Goal: Task Accomplishment & Management: Use online tool/utility

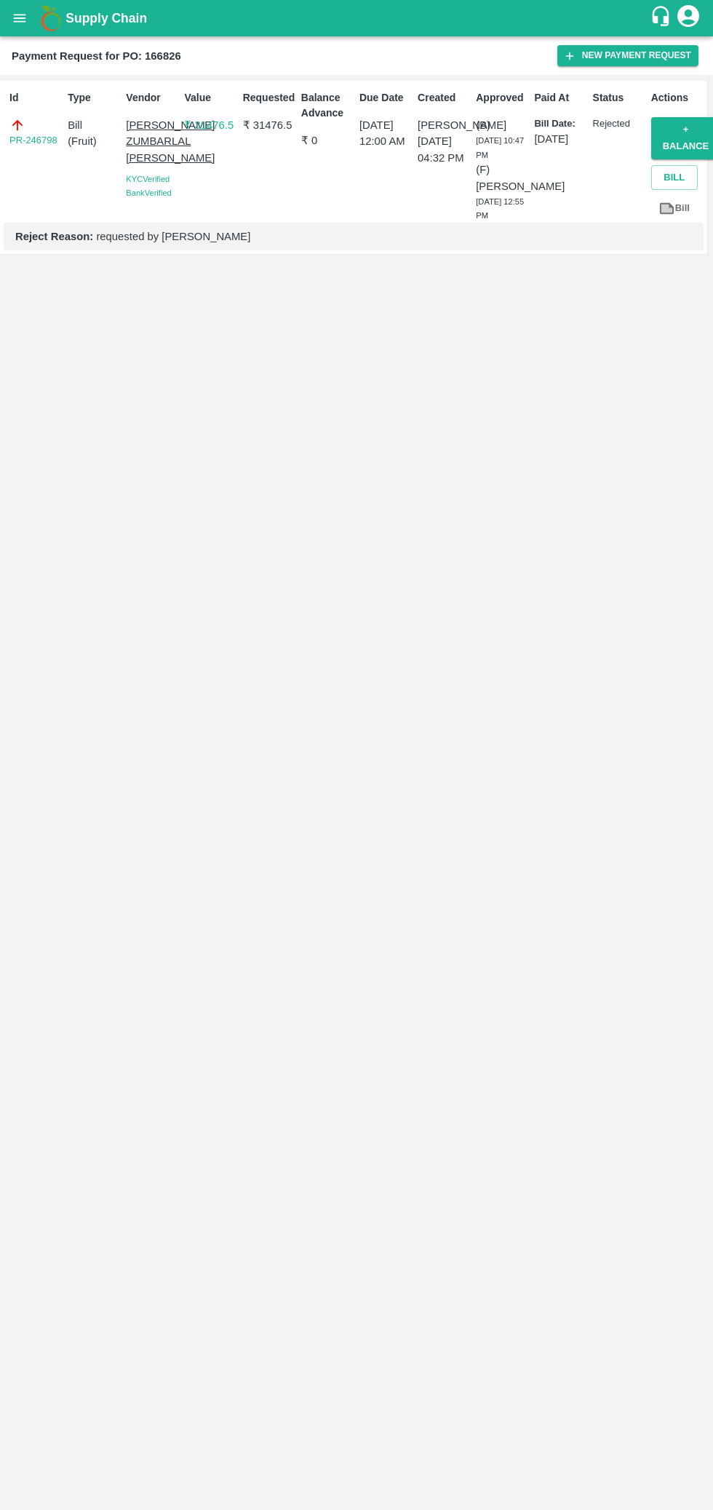
click at [26, 144] on link "PR-246798" at bounding box center [33, 140] width 48 height 15
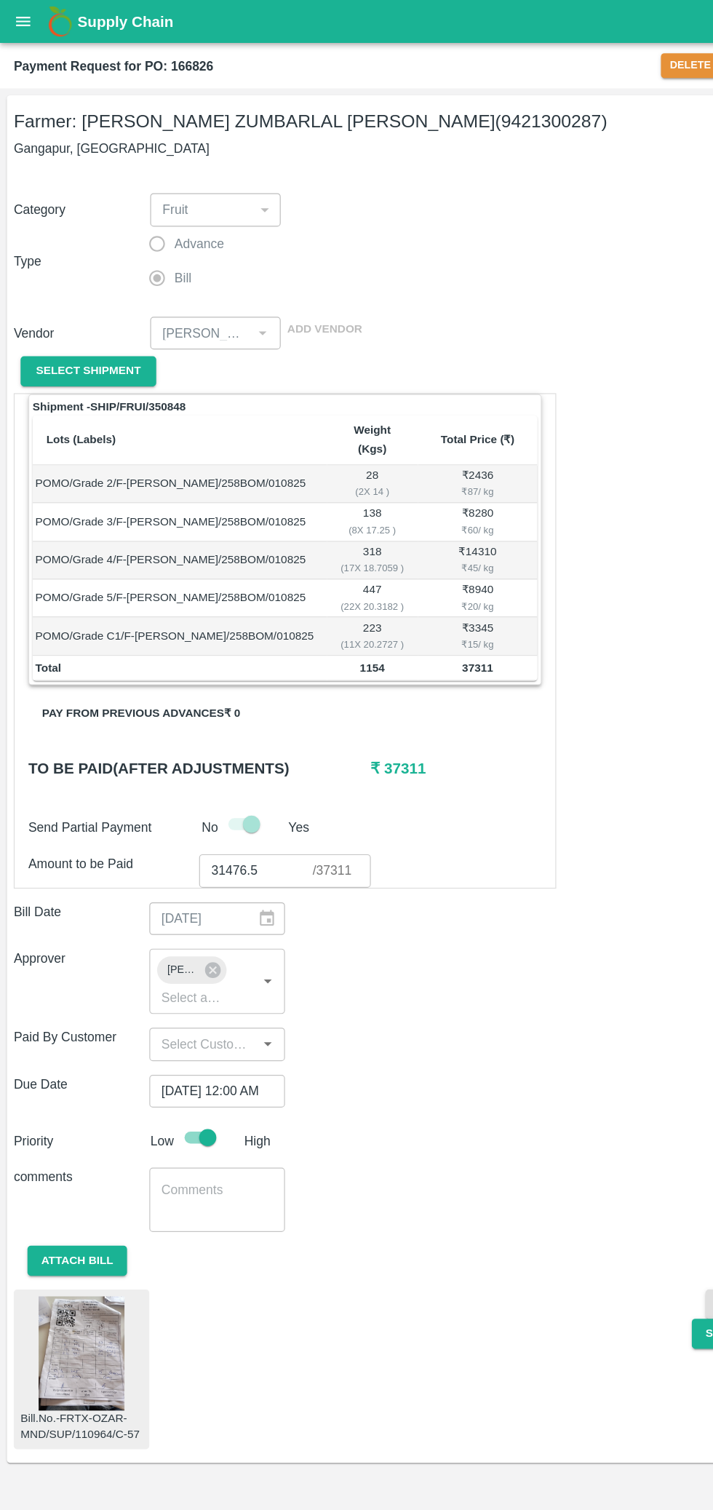
click at [230, 734] on input "31476.5" at bounding box center [217, 738] width 96 height 28
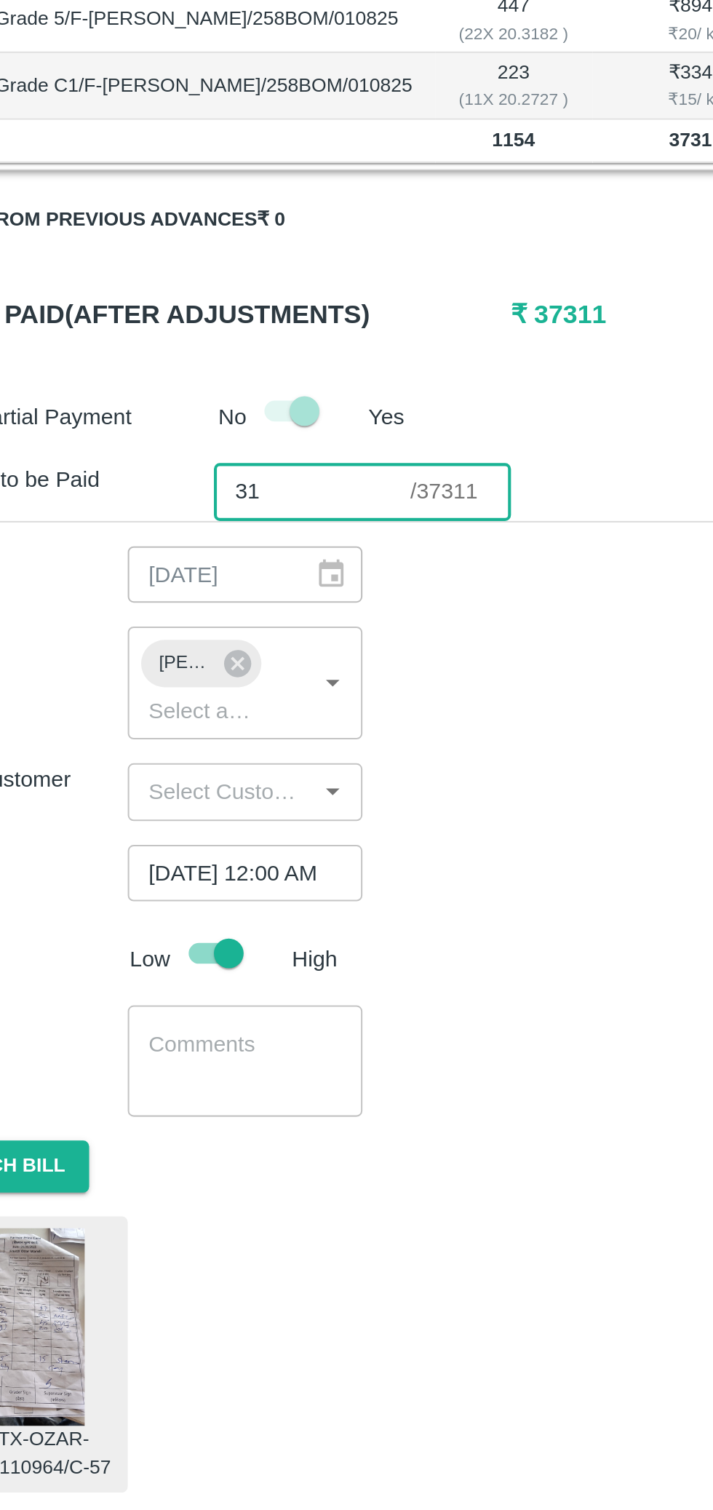
type input "3"
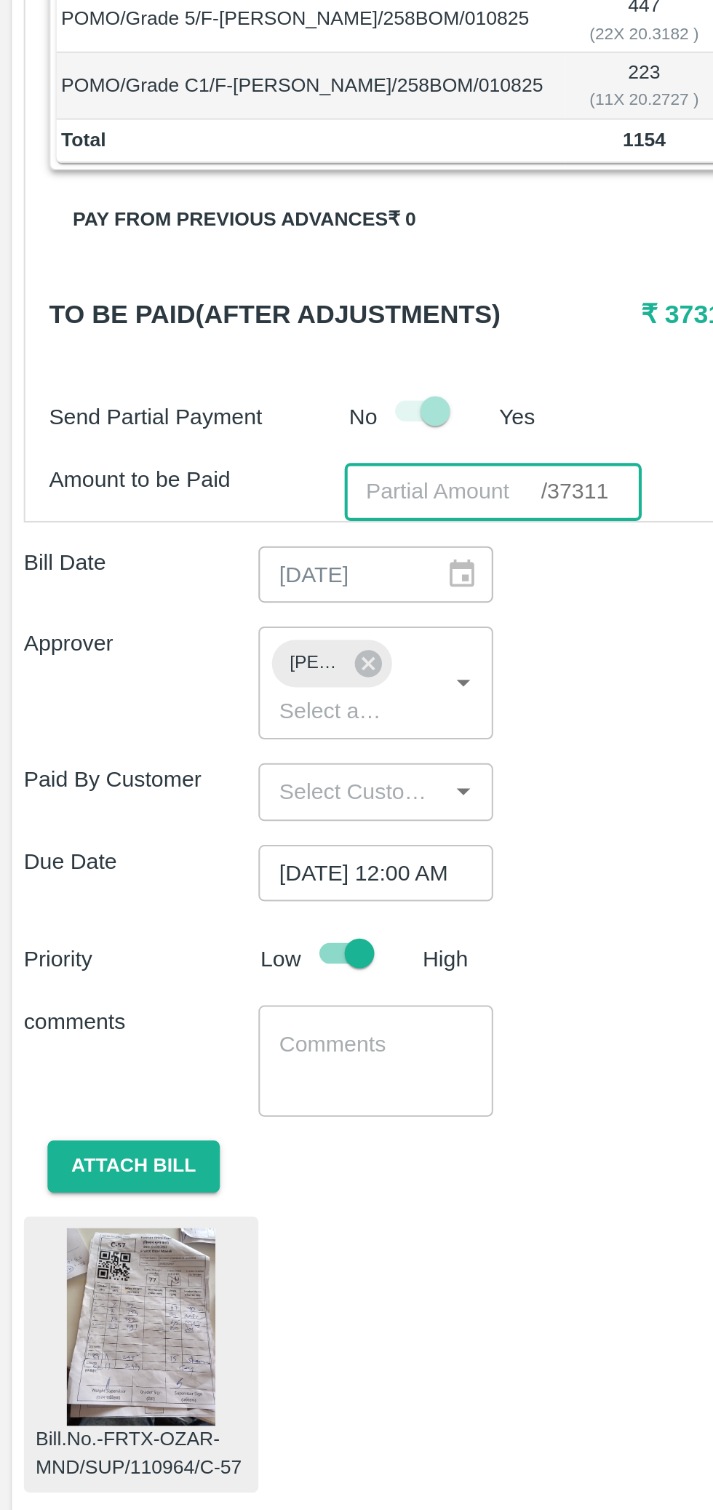
click at [183, 735] on input "number" at bounding box center [217, 738] width 96 height 28
click at [207, 735] on input "number" at bounding box center [217, 738] width 96 height 28
paste input "27164.5"
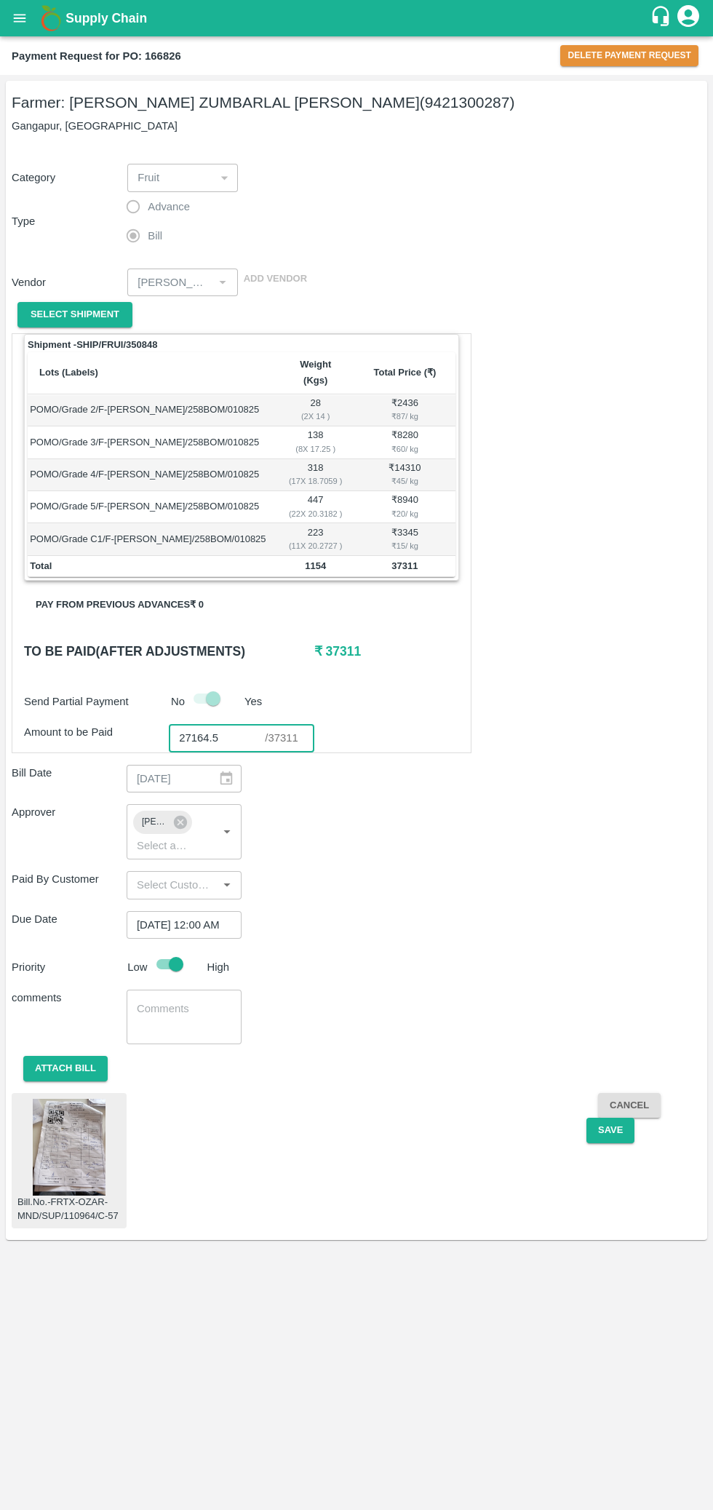
type input "27164.5"
click at [610, 1131] on button "Save" at bounding box center [611, 1130] width 48 height 25
